Goal: Task Accomplishment & Management: Use online tool/utility

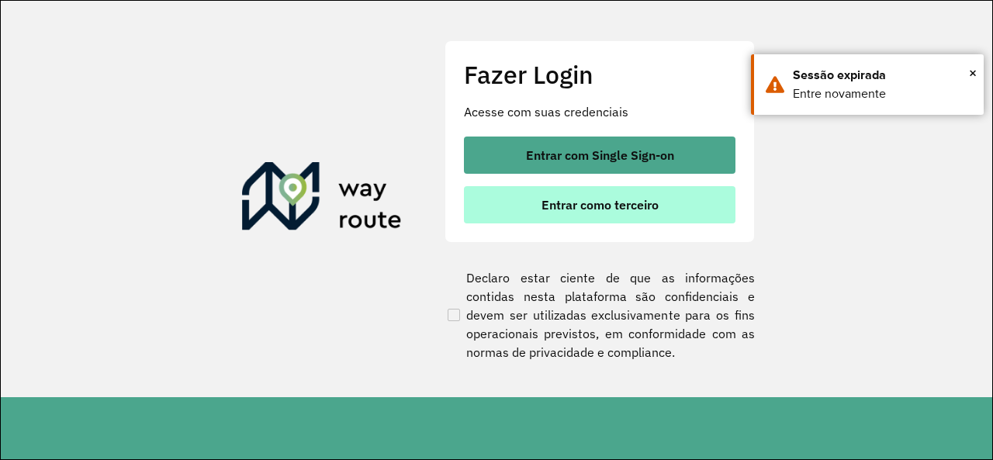
click at [573, 220] on button "Entrar como terceiro" at bounding box center [600, 204] width 272 height 37
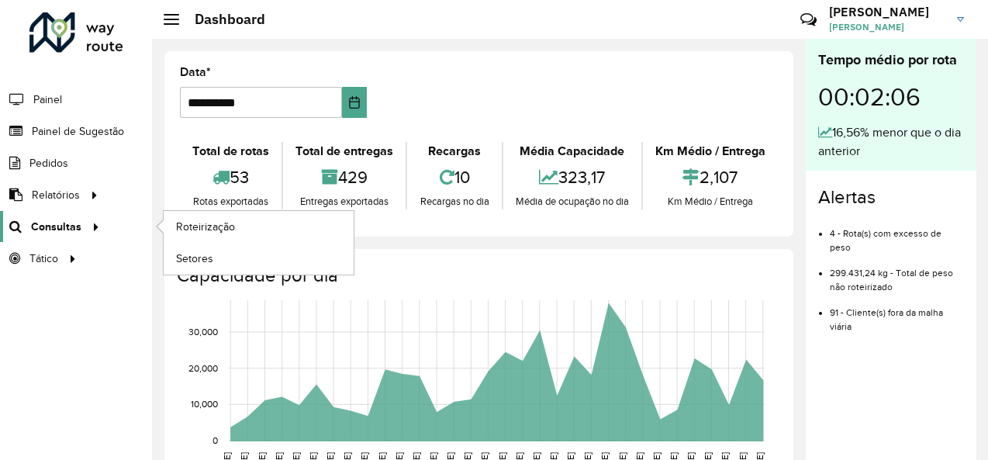
click at [67, 232] on span "Consultas" at bounding box center [56, 227] width 50 height 16
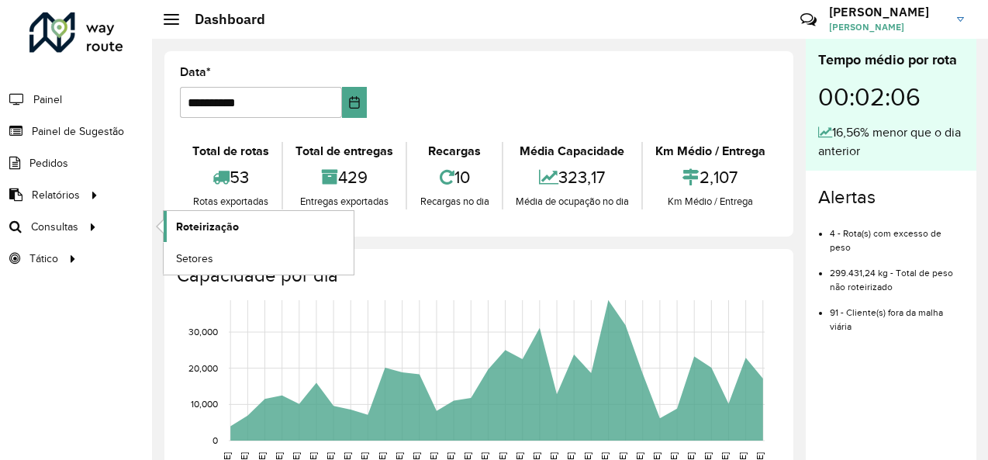
click at [227, 230] on span "Roteirização" at bounding box center [207, 227] width 63 height 16
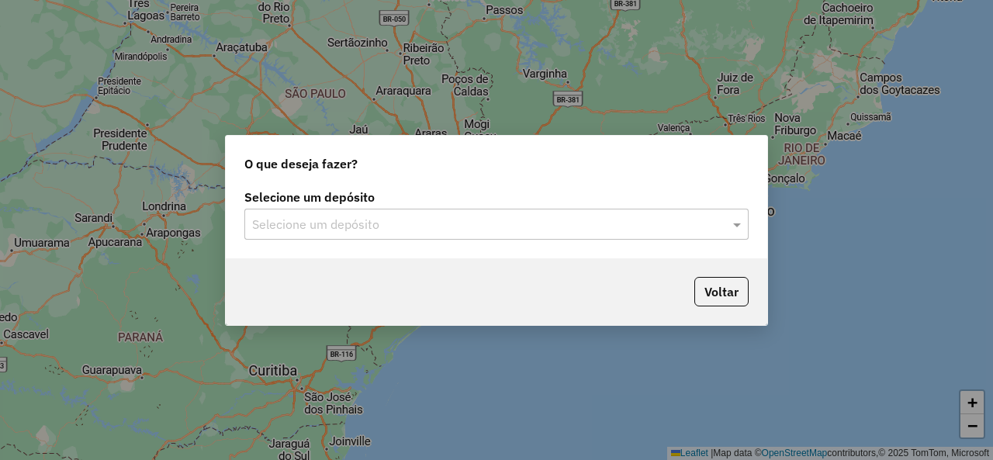
click at [444, 230] on input "text" at bounding box center [481, 225] width 458 height 19
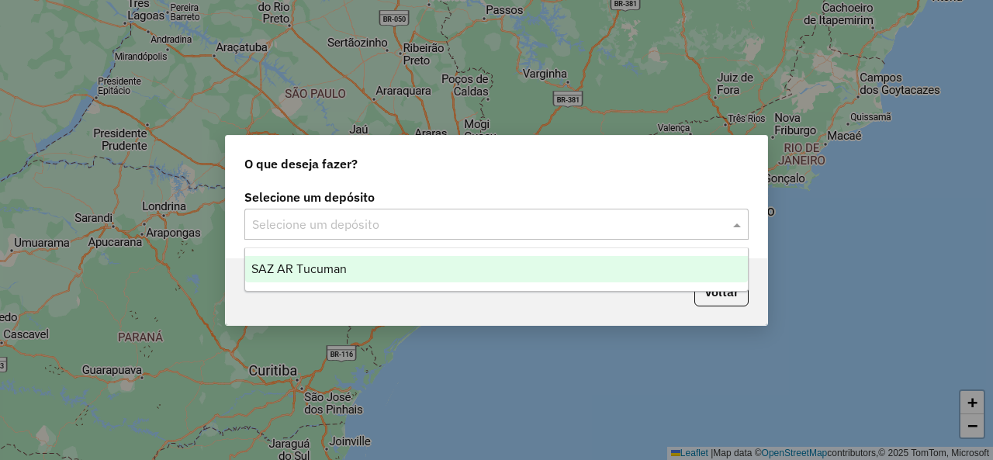
click at [442, 266] on div "SAZ AR Tucuman" at bounding box center [496, 269] width 502 height 26
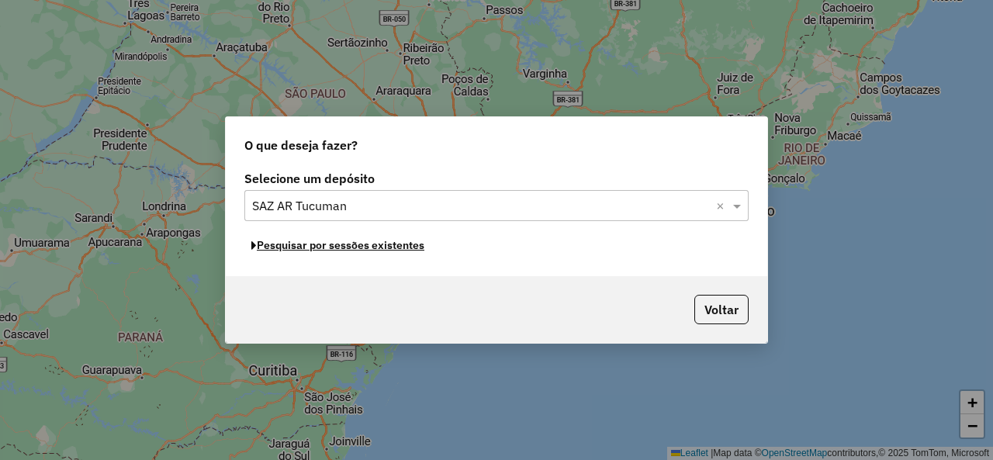
click at [410, 249] on button "Pesquisar por sessões existentes" at bounding box center [337, 246] width 187 height 24
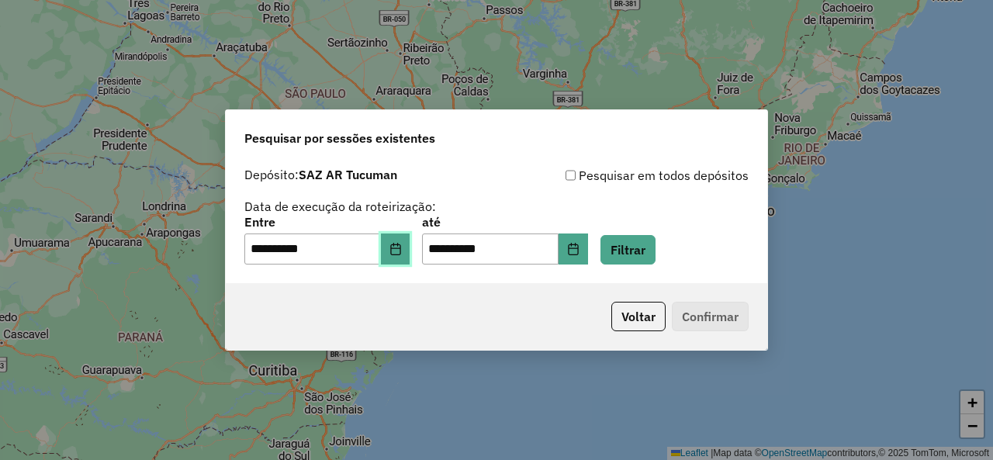
click at [410, 256] on button "Choose Date" at bounding box center [395, 249] width 29 height 31
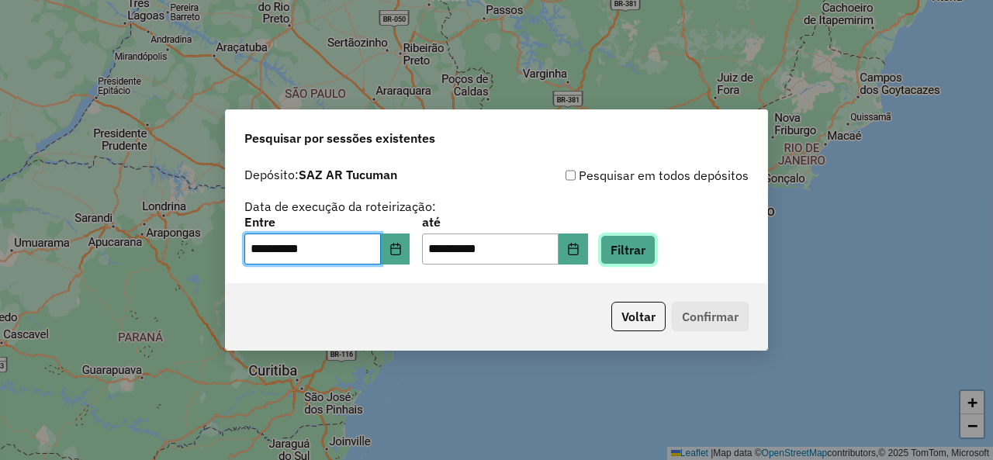
click at [649, 237] on button "Filtrar" at bounding box center [627, 249] width 55 height 29
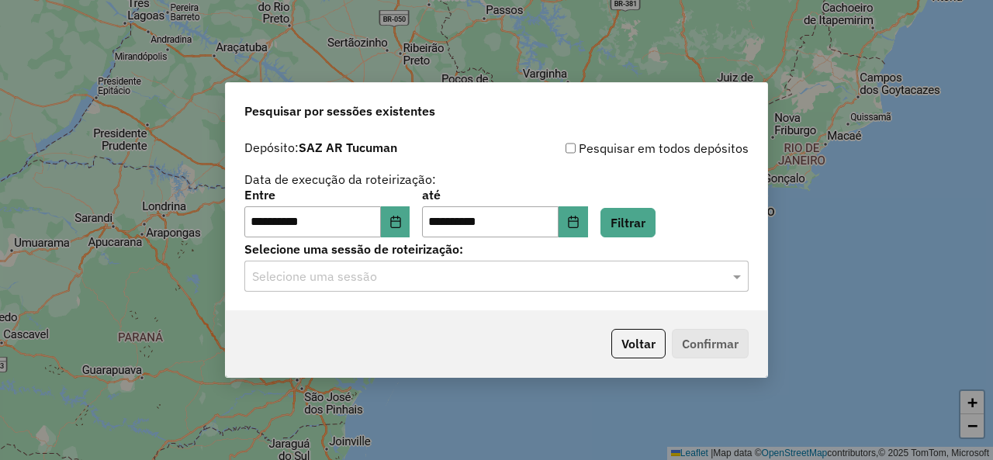
click at [400, 282] on input "text" at bounding box center [481, 277] width 458 height 19
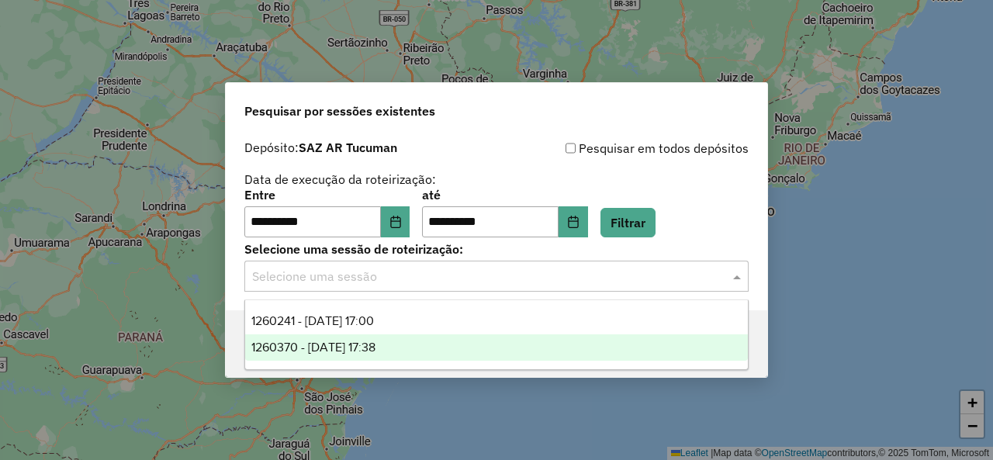
click at [355, 354] on span "1260370 - 06/09/2025 17:38" at bounding box center [313, 347] width 124 height 13
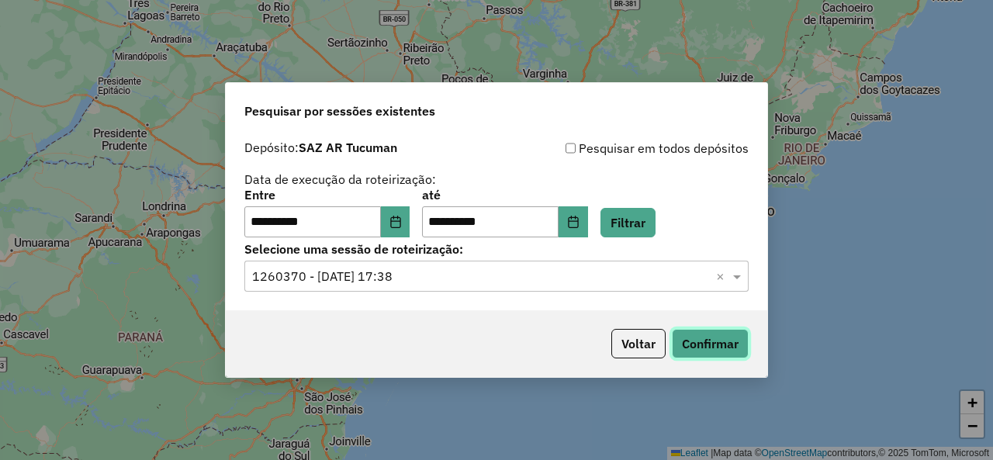
click at [697, 347] on button "Confirmar" at bounding box center [710, 343] width 77 height 29
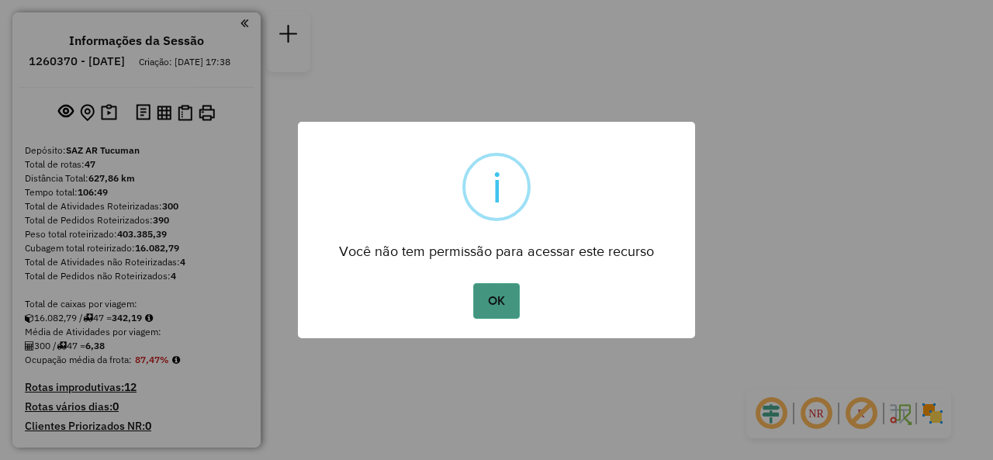
click at [515, 308] on button "OK" at bounding box center [496, 301] width 46 height 36
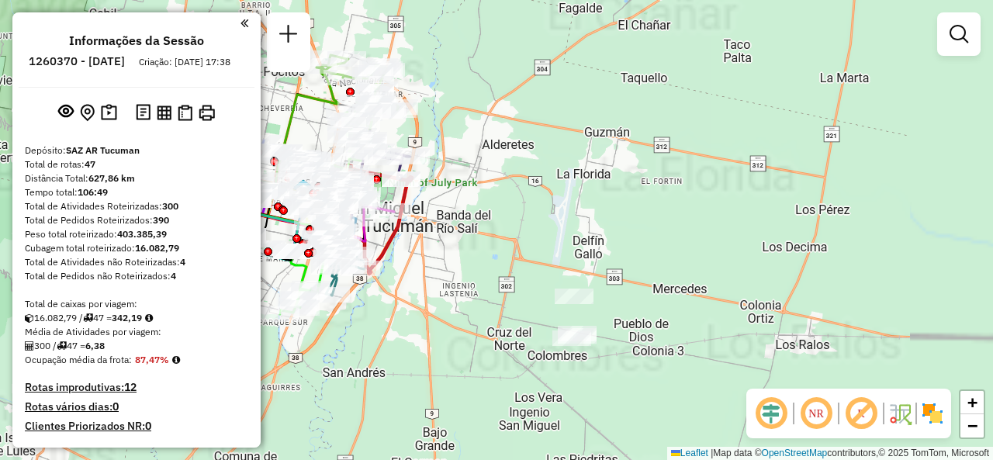
drag, startPoint x: 469, startPoint y: 215, endPoint x: 694, endPoint y: 223, distance: 225.1
click at [703, 226] on div "Janela de atendimento Grade de atendimento Capacidade Transportadoras Veículos …" at bounding box center [496, 230] width 993 height 460
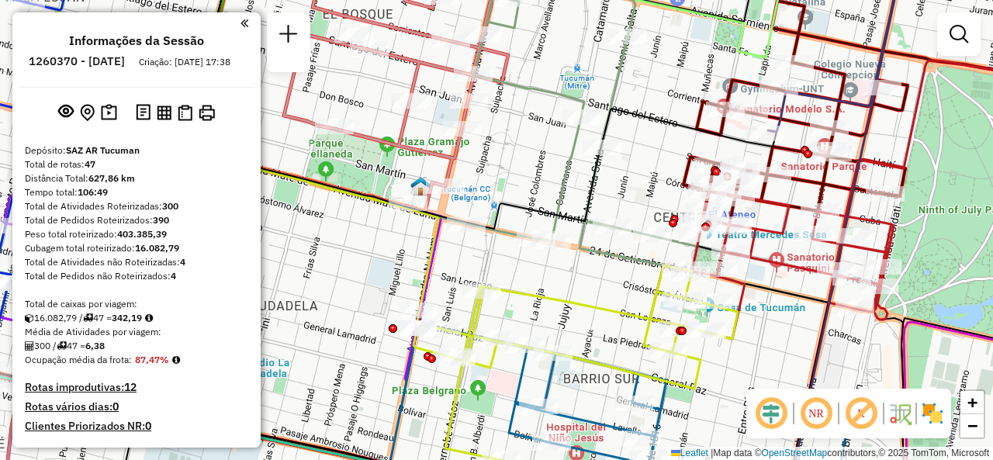
drag, startPoint x: 614, startPoint y: 242, endPoint x: 495, endPoint y: 201, distance: 126.3
click at [493, 201] on icon at bounding box center [306, 258] width 939 height 298
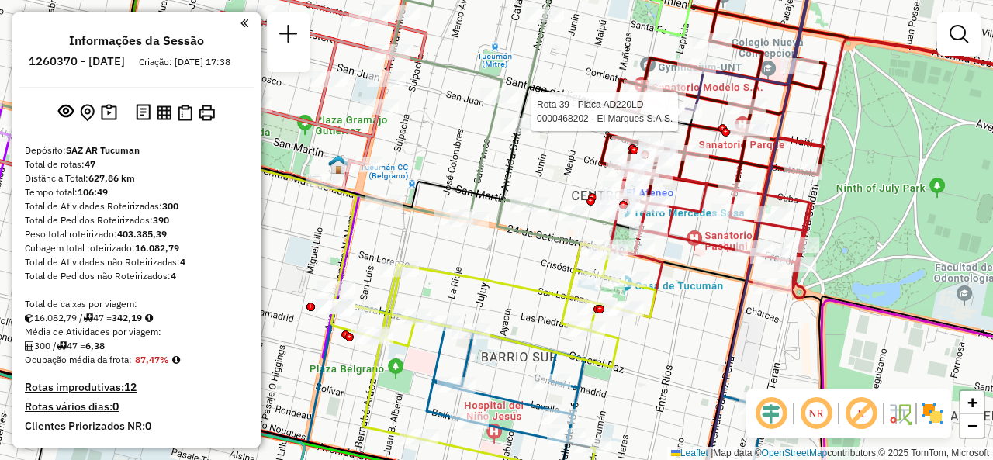
select select "**********"
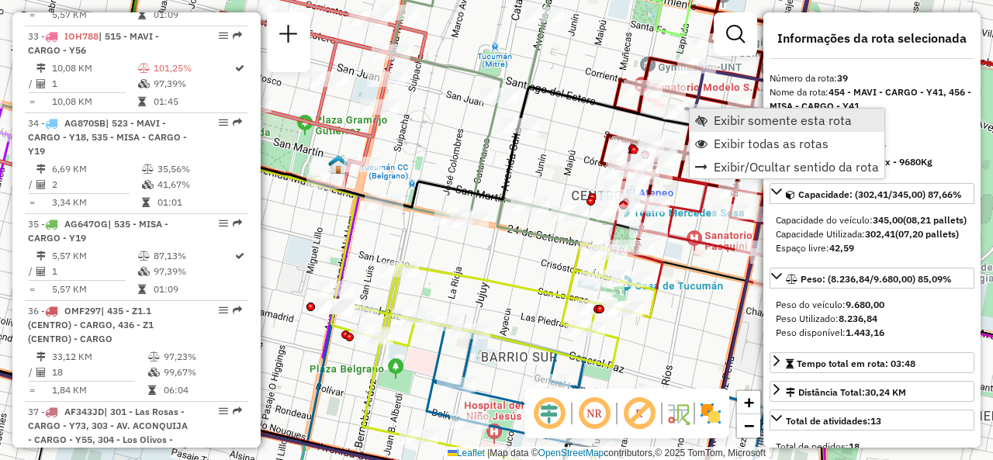
scroll to position [4151, 0]
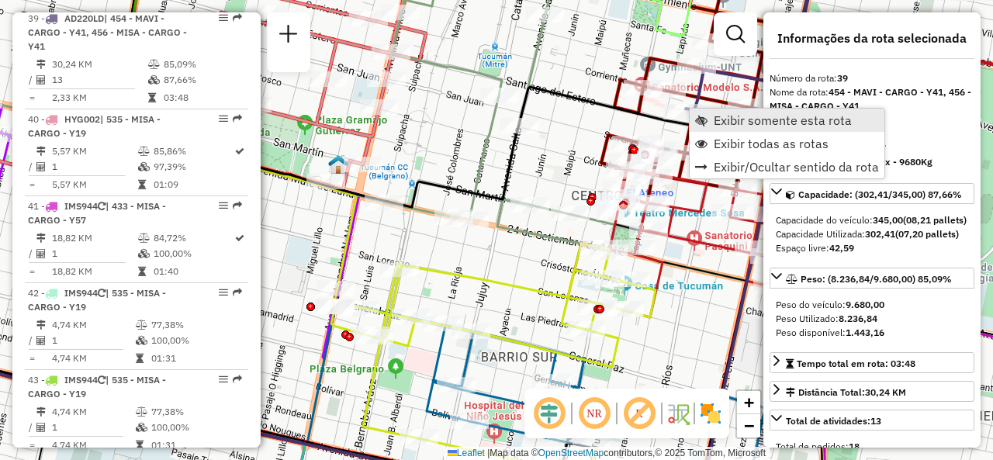
click at [716, 119] on span "Exibir somente esta rota" at bounding box center [783, 120] width 138 height 12
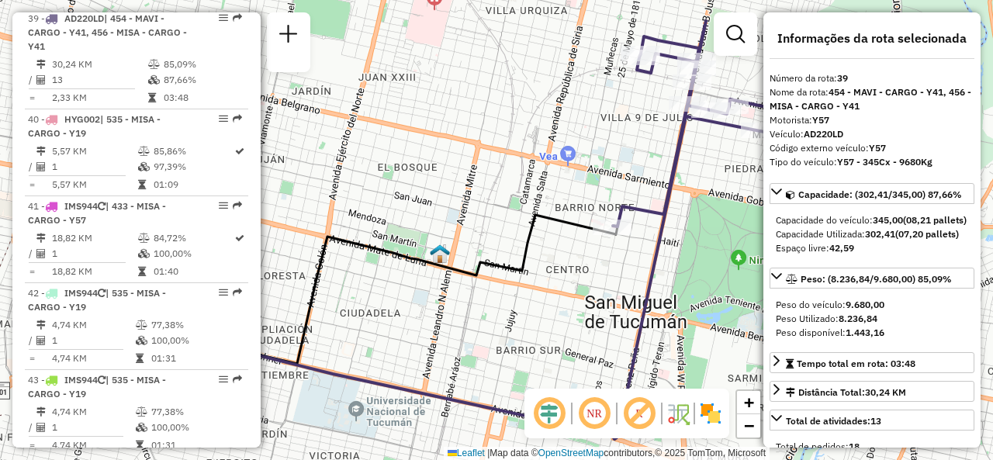
drag, startPoint x: 569, startPoint y: 286, endPoint x: 562, endPoint y: 275, distance: 12.9
click at [563, 282] on div "Janela de atendimento Grade de atendimento Capacidade Transportadoras Veículos …" at bounding box center [496, 230] width 993 height 460
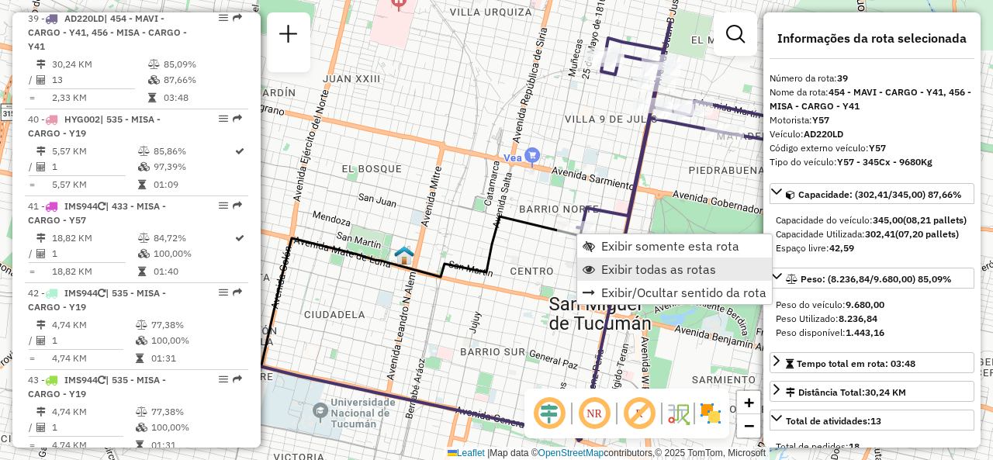
click at [611, 266] on span "Exibir todas as rotas" at bounding box center [658, 269] width 115 height 12
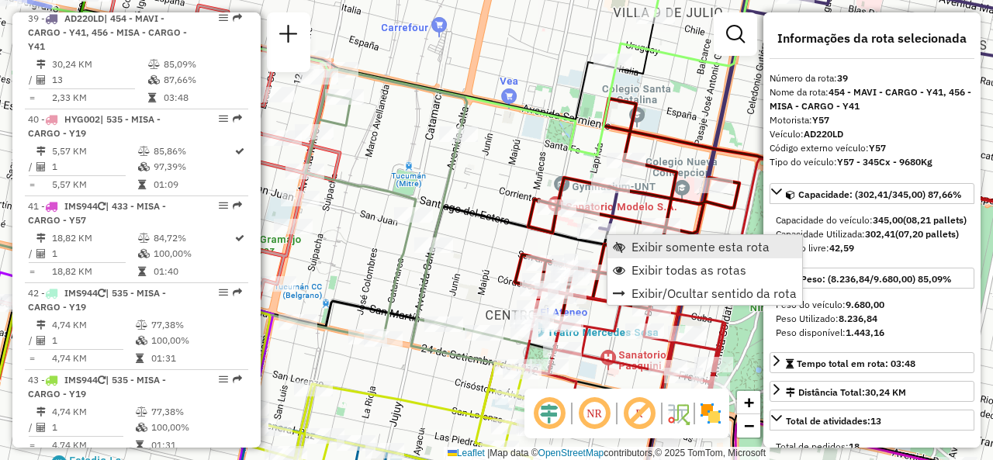
click at [638, 247] on span "Exibir somente esta rota" at bounding box center [700, 246] width 138 height 12
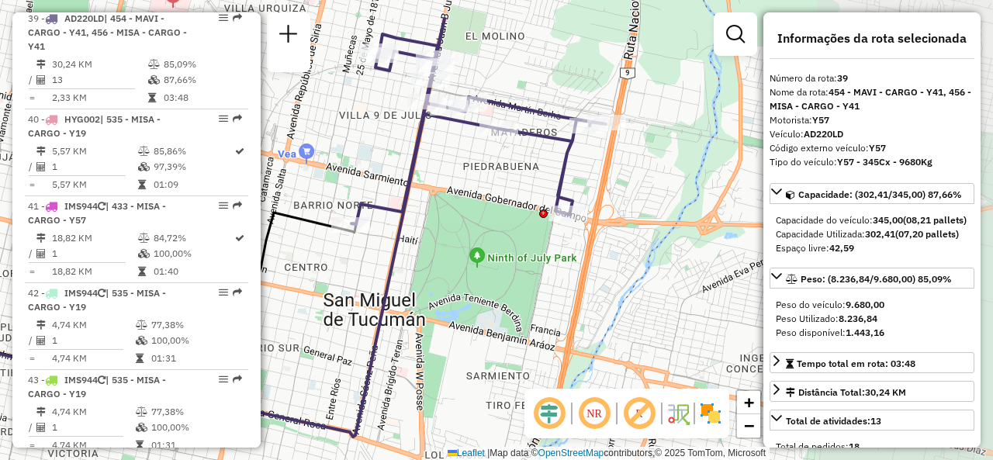
drag, startPoint x: 535, startPoint y: 224, endPoint x: 407, endPoint y: 223, distance: 128.0
click at [407, 223] on icon at bounding box center [181, 275] width 635 height 323
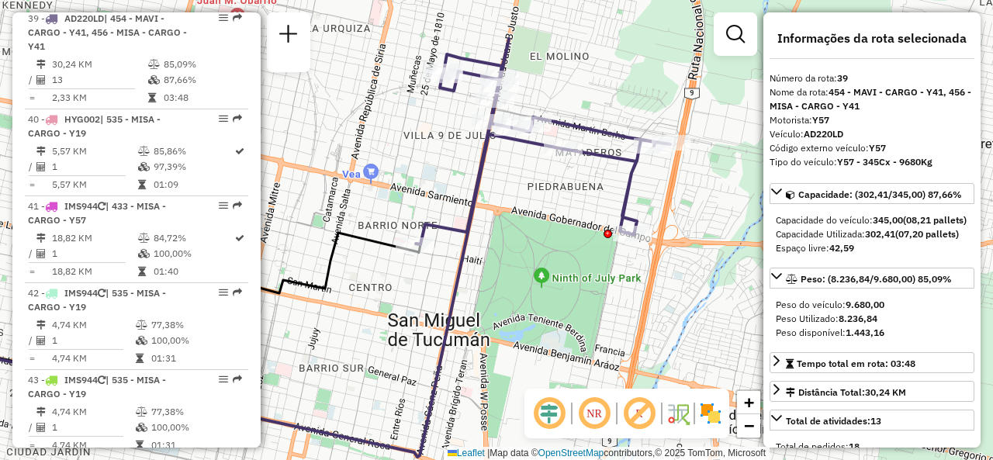
drag, startPoint x: 358, startPoint y: 161, endPoint x: 443, endPoint y: 126, distance: 92.2
click at [427, 172] on div "Janela de atendimento Grade de atendimento Capacidade Transportadoras Veículos …" at bounding box center [496, 230] width 993 height 460
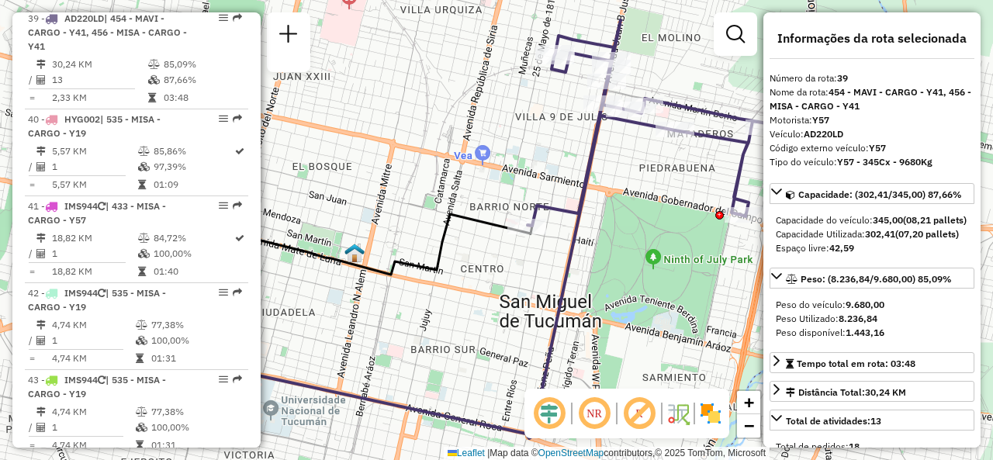
drag, startPoint x: 479, startPoint y: 276, endPoint x: 585, endPoint y: 269, distance: 105.7
click at [585, 269] on div "Janela de atendimento Grade de atendimento Capacidade Transportadoras Veículos …" at bounding box center [496, 230] width 993 height 460
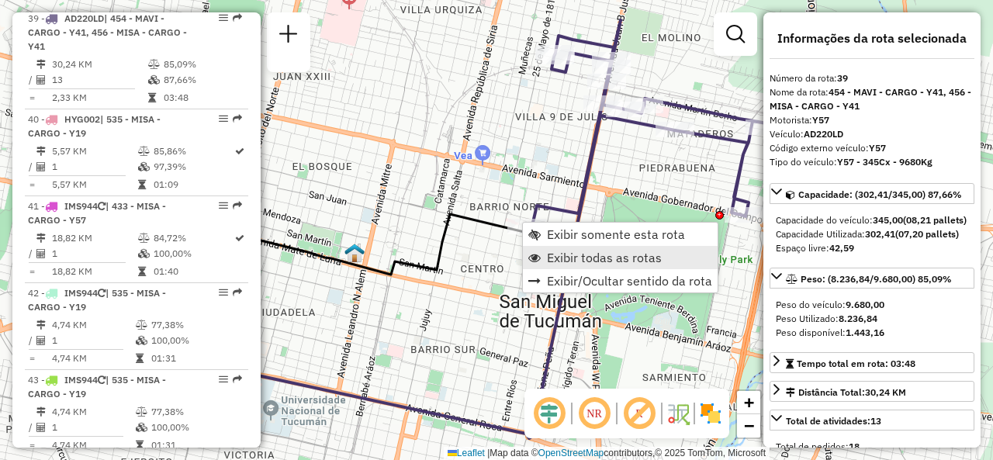
drag, startPoint x: 554, startPoint y: 257, endPoint x: 546, endPoint y: 260, distance: 8.4
click at [554, 258] on span "Exibir todas as rotas" at bounding box center [604, 257] width 115 height 12
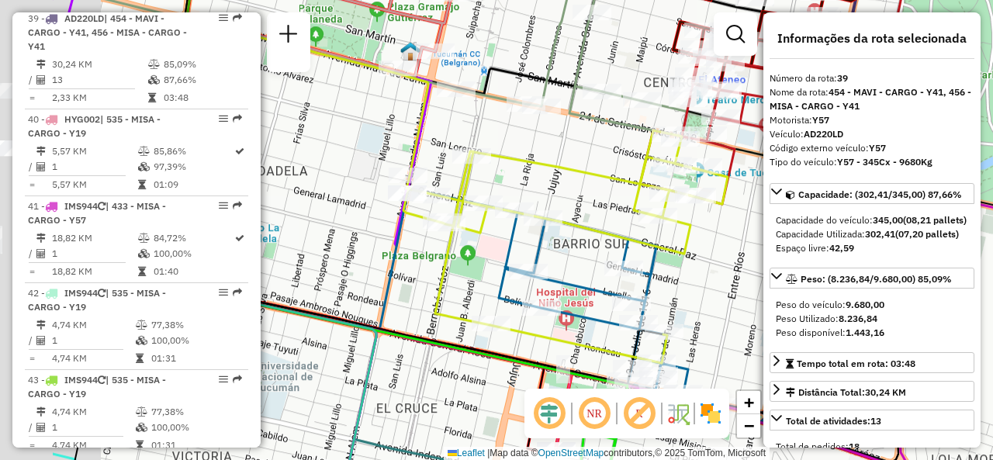
drag, startPoint x: 388, startPoint y: 262, endPoint x: 675, endPoint y: 175, distance: 300.1
click at [545, 258] on icon at bounding box center [622, 312] width 430 height 247
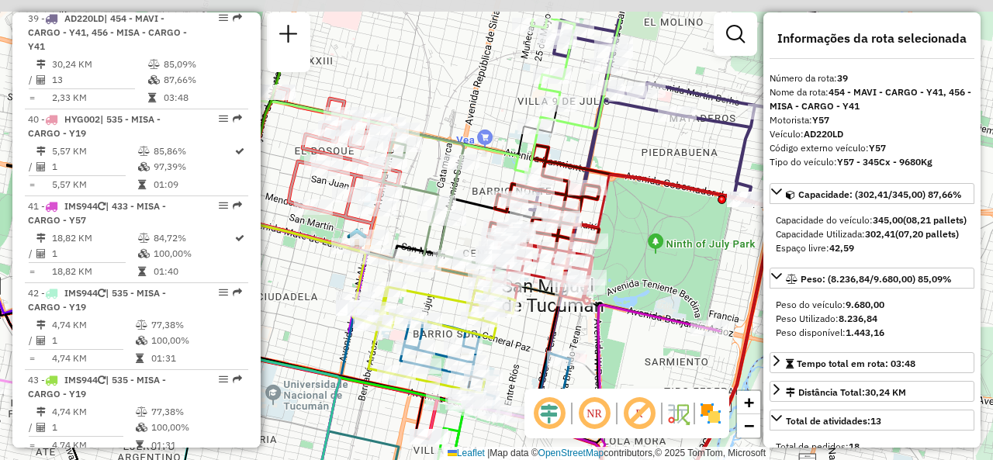
drag, startPoint x: 599, startPoint y: 247, endPoint x: 462, endPoint y: 323, distance: 156.3
click at [453, 324] on icon at bounding box center [434, 335] width 162 height 116
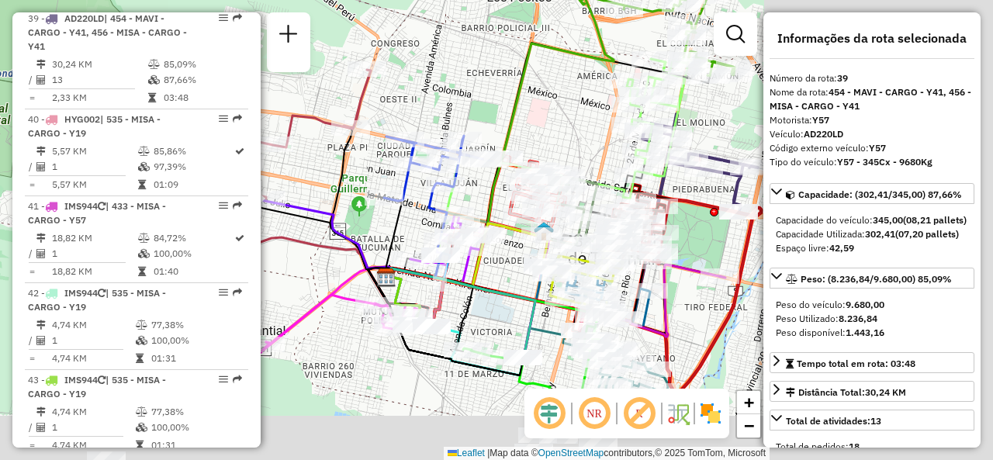
drag, startPoint x: 685, startPoint y: 265, endPoint x: 399, endPoint y: 196, distance: 294.3
click at [399, 196] on div "Rota 37 - Placa AF343JD 0000464201 - open pit Rota 37 - Placa AF343JD 000043839…" at bounding box center [496, 230] width 993 height 460
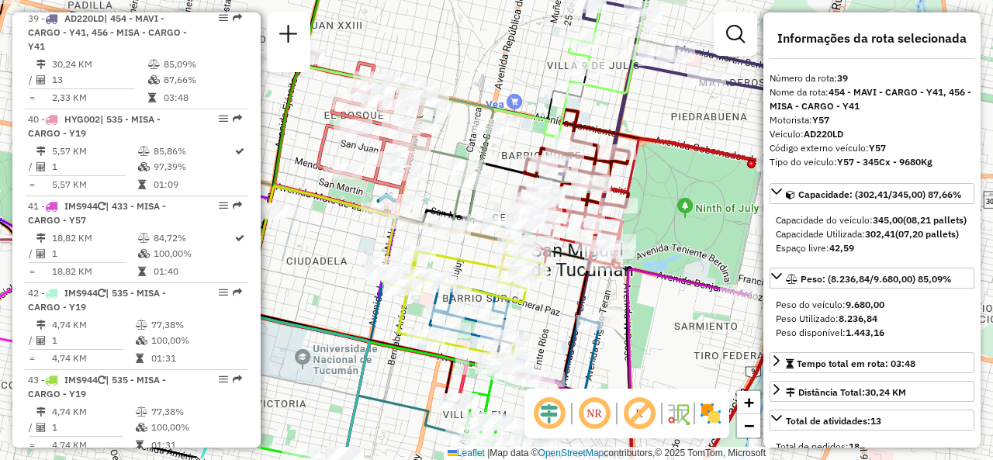
click at [560, 241] on icon at bounding box center [638, 208] width 275 height 139
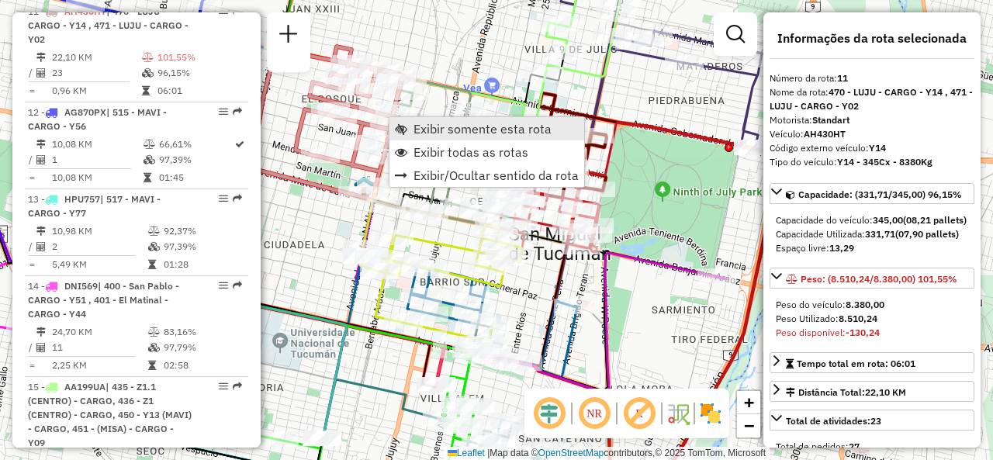
scroll to position [1474, 0]
click at [435, 134] on span "Exibir somente esta rota" at bounding box center [482, 129] width 138 height 12
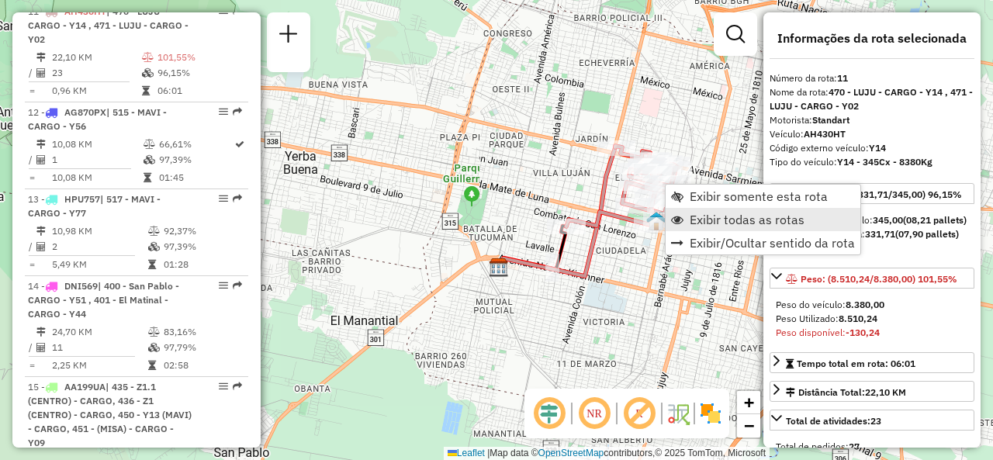
click at [701, 223] on span "Exibir todas as rotas" at bounding box center [747, 219] width 115 height 12
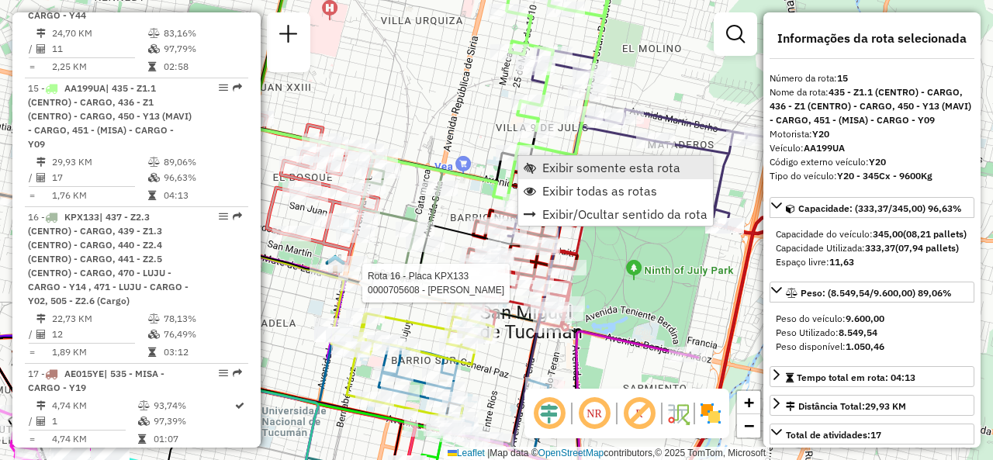
scroll to position [1849, 0]
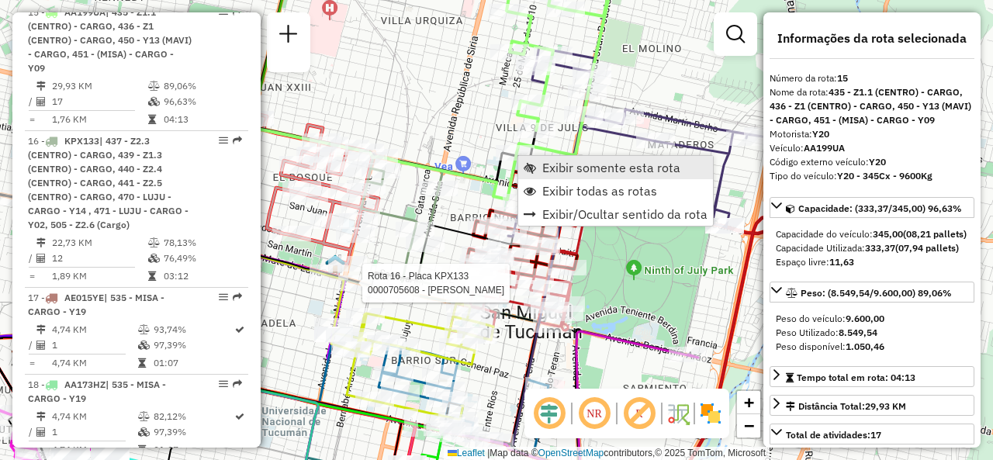
click at [553, 163] on span "Exibir somente esta rota" at bounding box center [611, 167] width 138 height 12
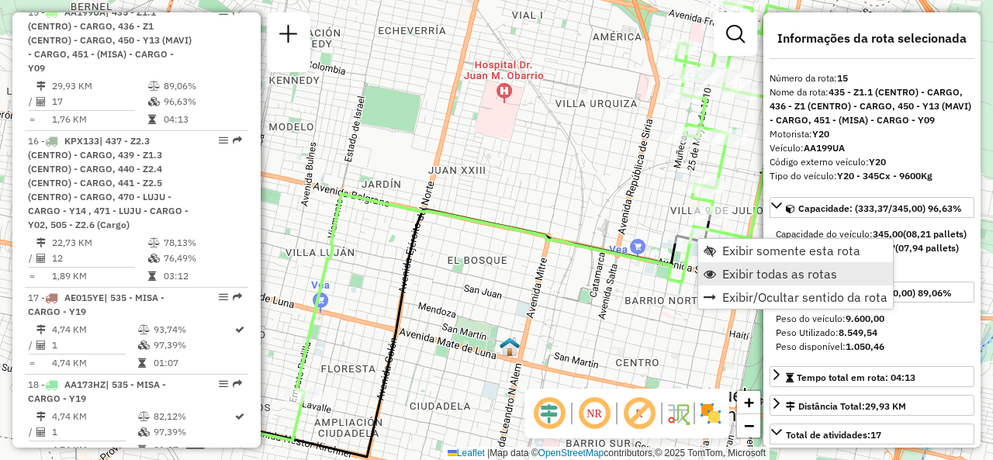
click at [729, 262] on link "Exibir todas as rotas" at bounding box center [795, 273] width 195 height 23
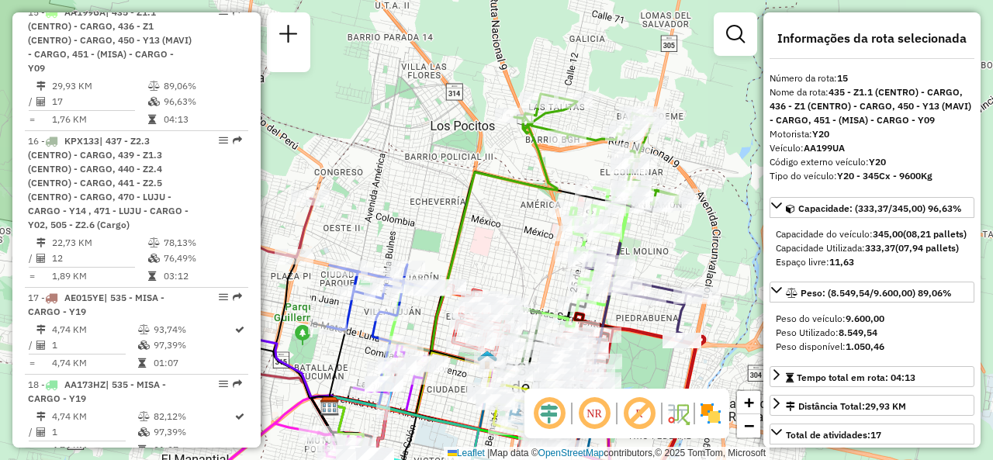
drag, startPoint x: 621, startPoint y: 195, endPoint x: 622, endPoint y: 221, distance: 25.6
click at [622, 221] on icon at bounding box center [505, 286] width 251 height 196
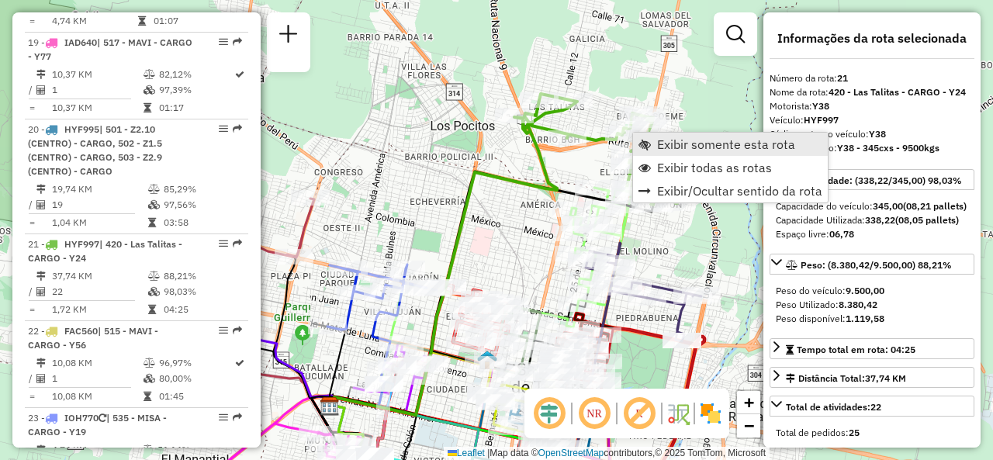
scroll to position [2508, 0]
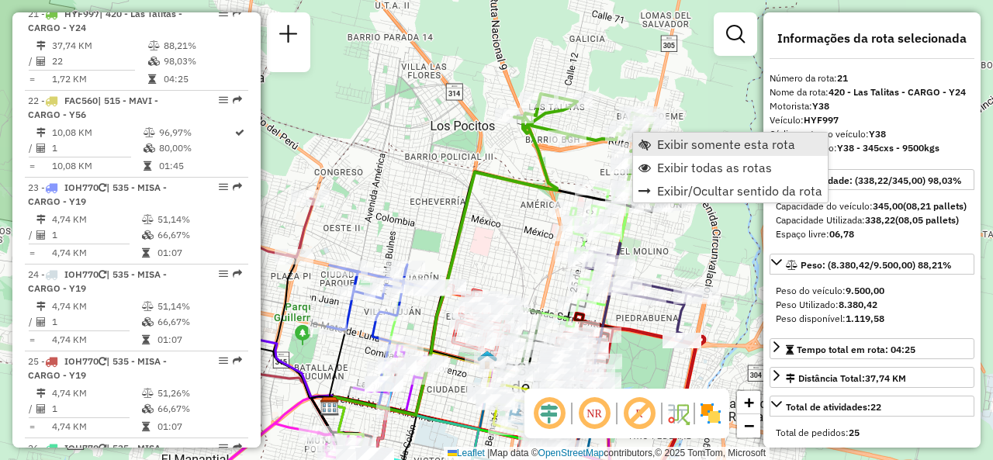
click at [649, 140] on span "Exibir somente esta rota" at bounding box center [644, 144] width 12 height 12
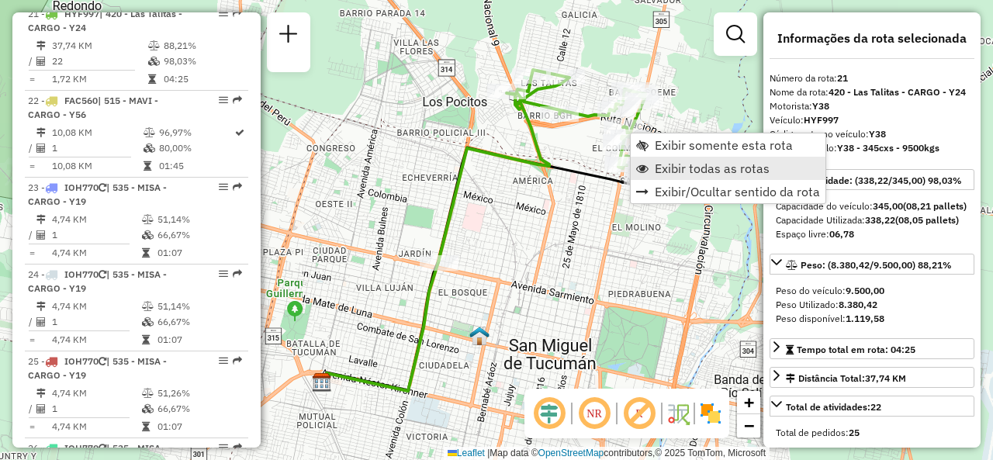
click at [654, 175] on link "Exibir todas as rotas" at bounding box center [728, 168] width 195 height 23
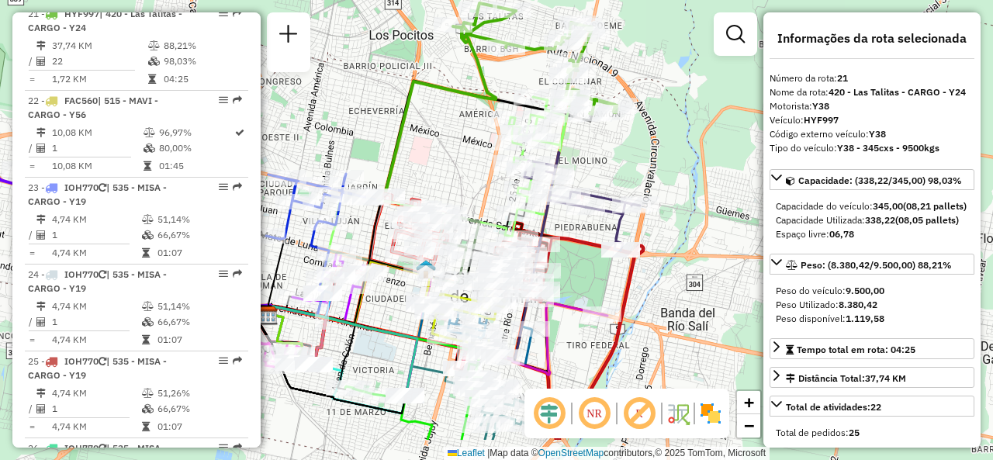
drag, startPoint x: 600, startPoint y: 285, endPoint x: 527, endPoint y: 200, distance: 112.8
click at [527, 200] on icon at bounding box center [576, 203] width 127 height 103
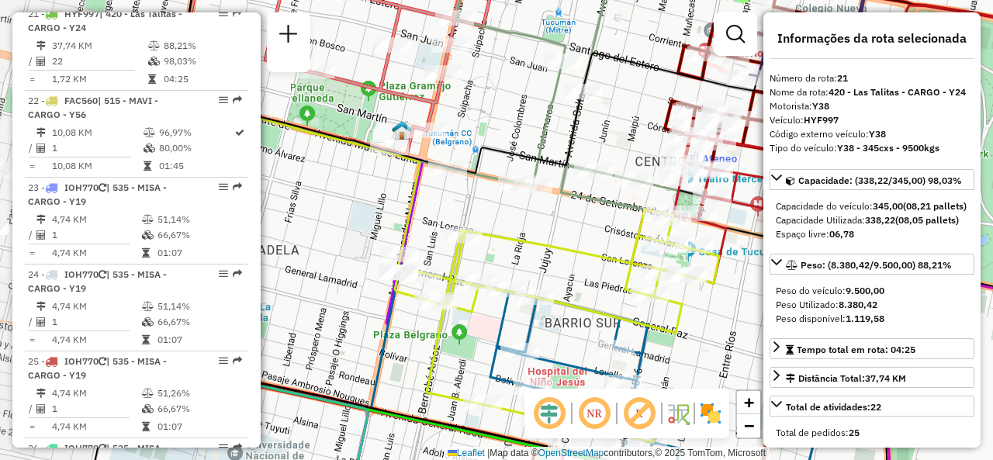
drag, startPoint x: 620, startPoint y: 316, endPoint x: 706, endPoint y: 316, distance: 86.1
click at [706, 316] on div "Rota 15 - Placa AA199UA 0000437285 - [PERSON_NAME] de atendimento Grade de aten…" at bounding box center [496, 230] width 993 height 460
